Goal: Find specific page/section: Find specific page/section

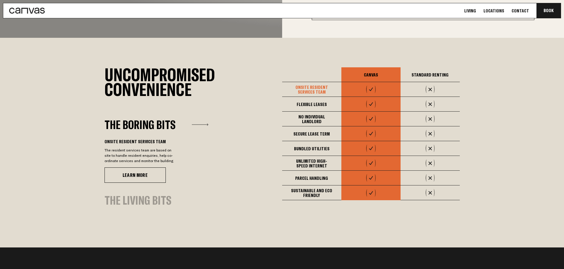
scroll to position [385, 0]
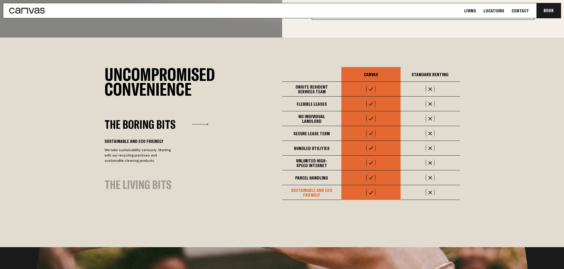
click at [308, 188] on div "Sustainable and eco friendly" at bounding box center [311, 192] width 59 height 15
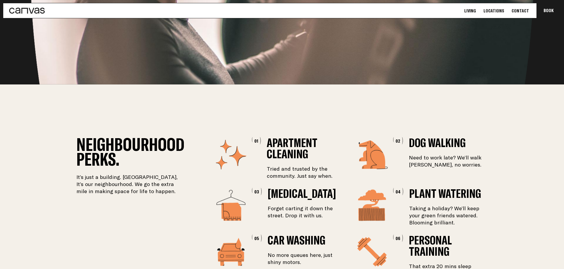
scroll to position [0, 0]
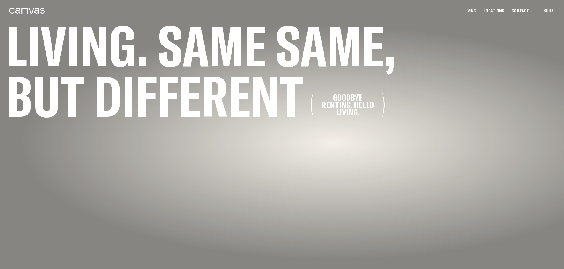
click at [475, 10] on link "Living" at bounding box center [469, 11] width 15 height 6
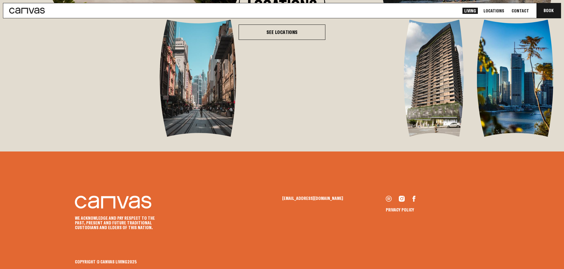
click at [284, 35] on link "See Locations" at bounding box center [281, 32] width 87 height 15
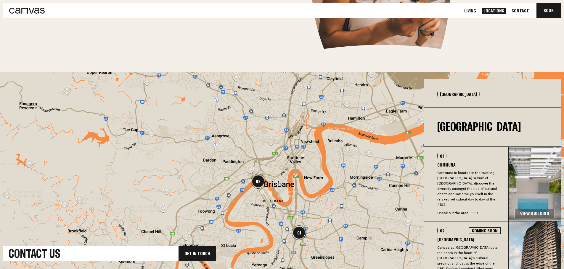
click at [473, 10] on link "Living" at bounding box center [469, 11] width 15 height 6
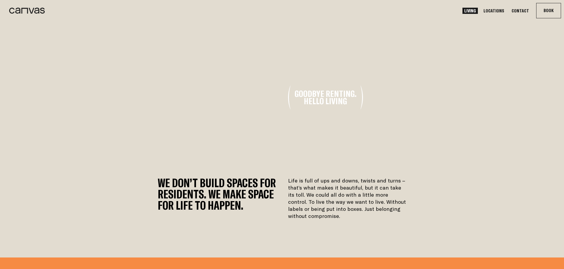
scroll to position [177, 0]
